Goal: Communication & Community: Answer question/provide support

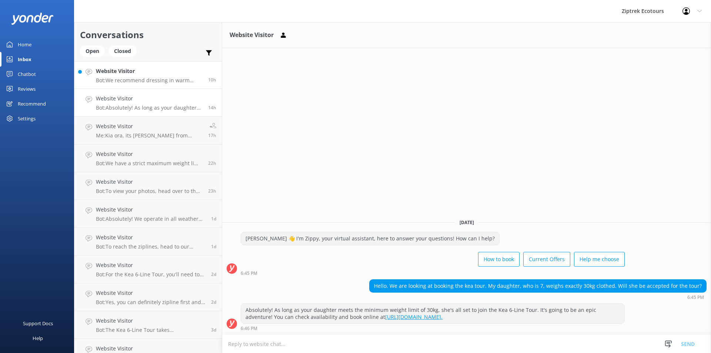
click at [153, 77] on div "Website Visitor Bot: We recommend dressing in warm layers, even in summer, as i…" at bounding box center [149, 75] width 107 height 16
